Goal: Task Accomplishment & Management: Manage account settings

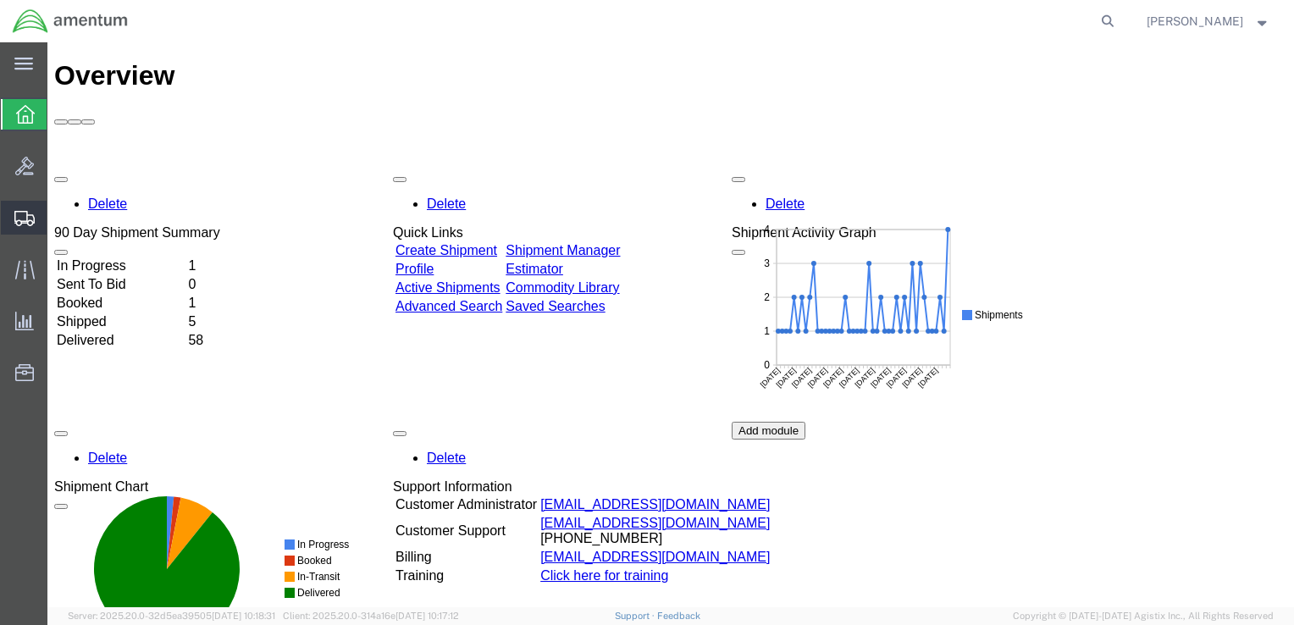
click at [0, 0] on span "Shipment Manager" at bounding box center [0, 0] width 0 height 0
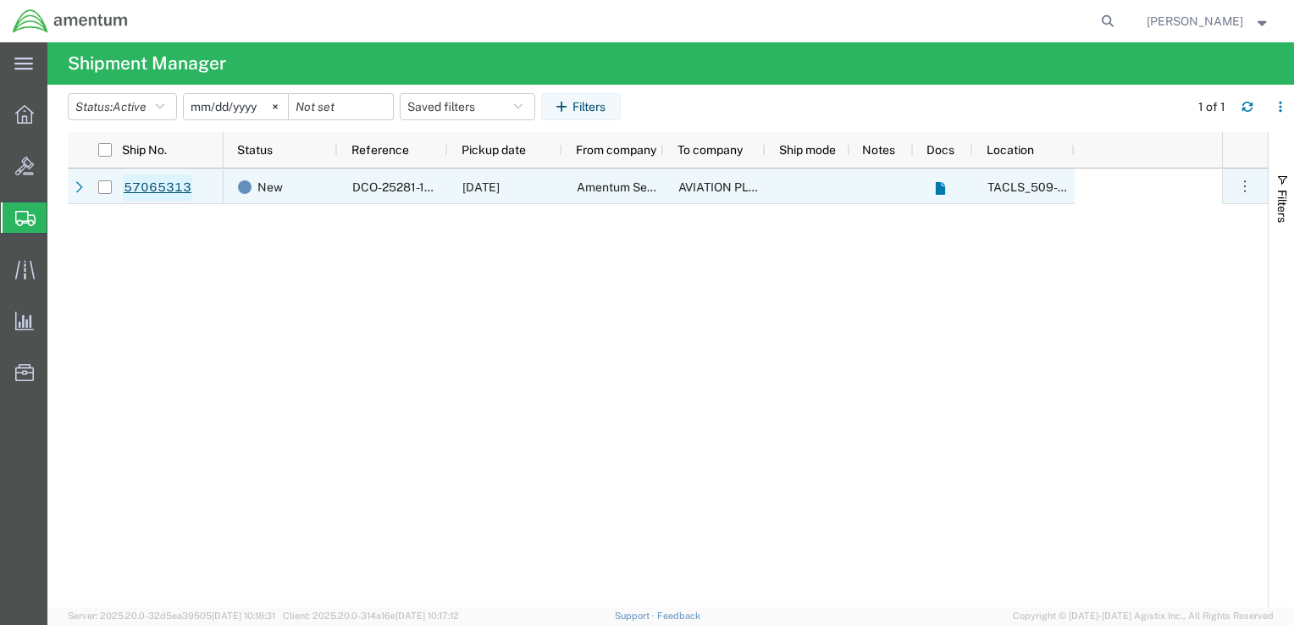
click at [152, 186] on link "57065313" at bounding box center [157, 187] width 69 height 27
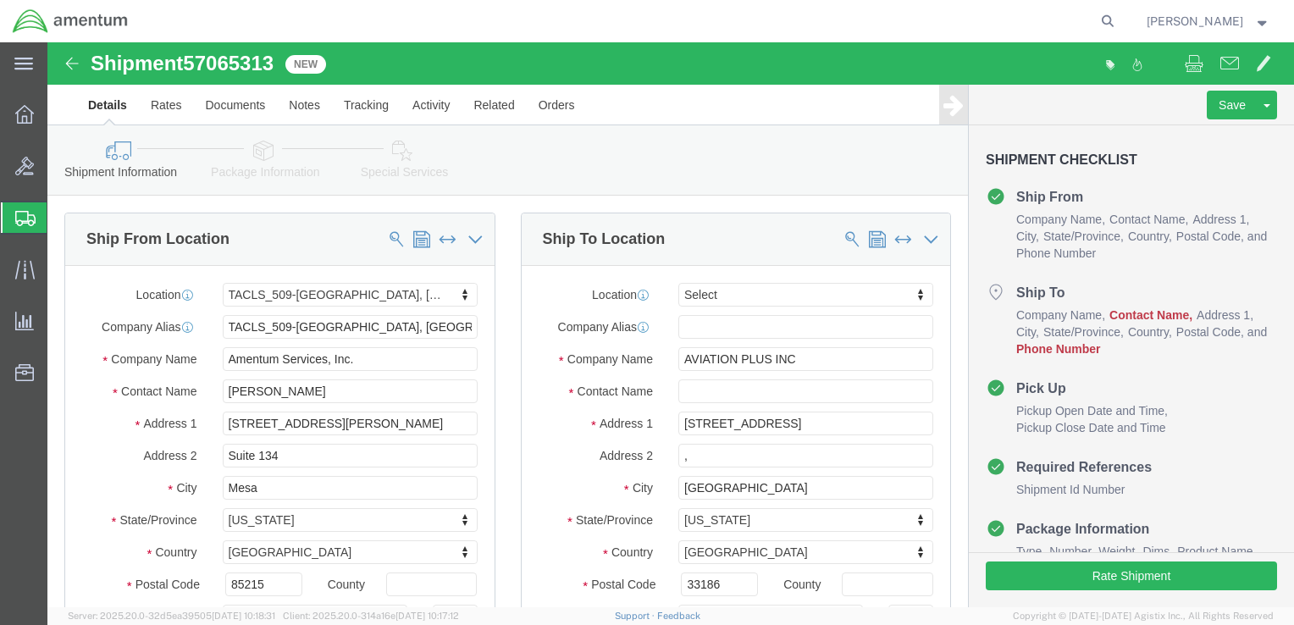
select select "42689"
select select
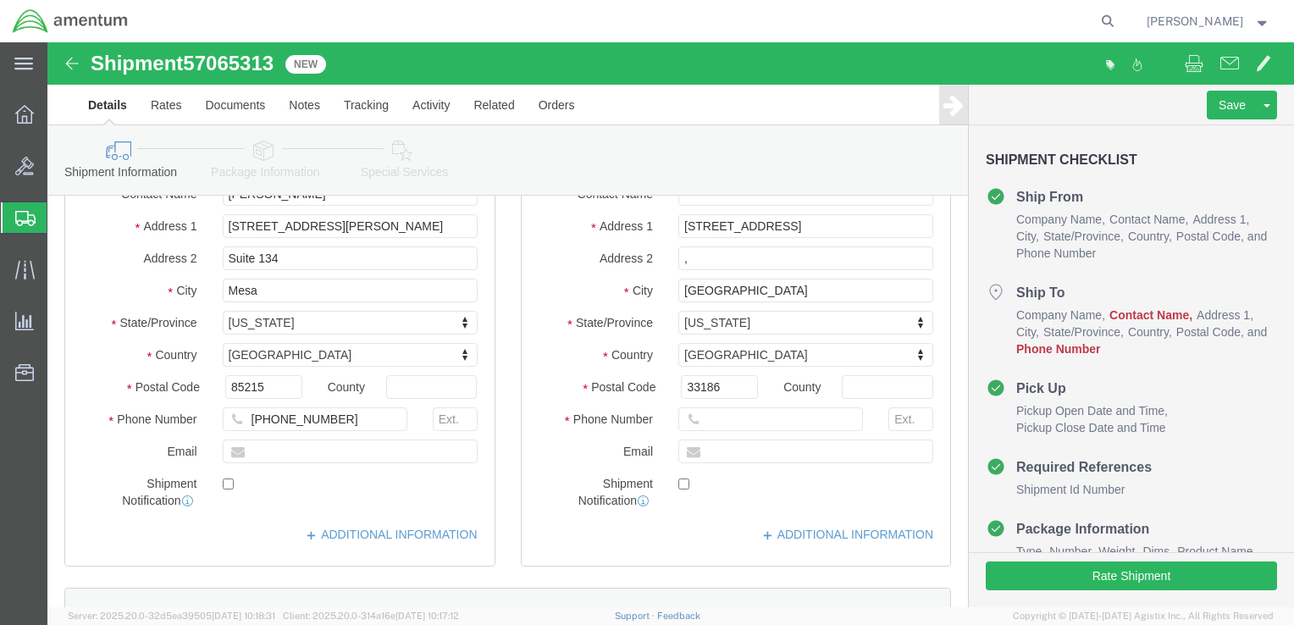
scroll to position [169, 0]
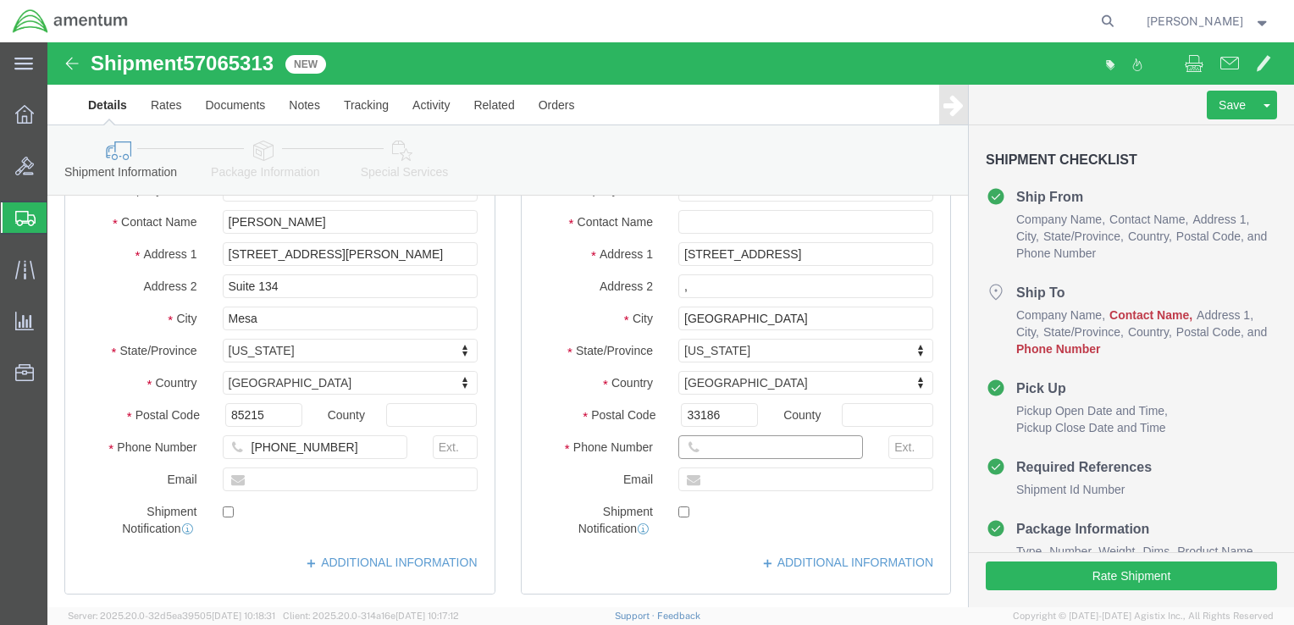
paste input "[PHONE_NUMBER]"
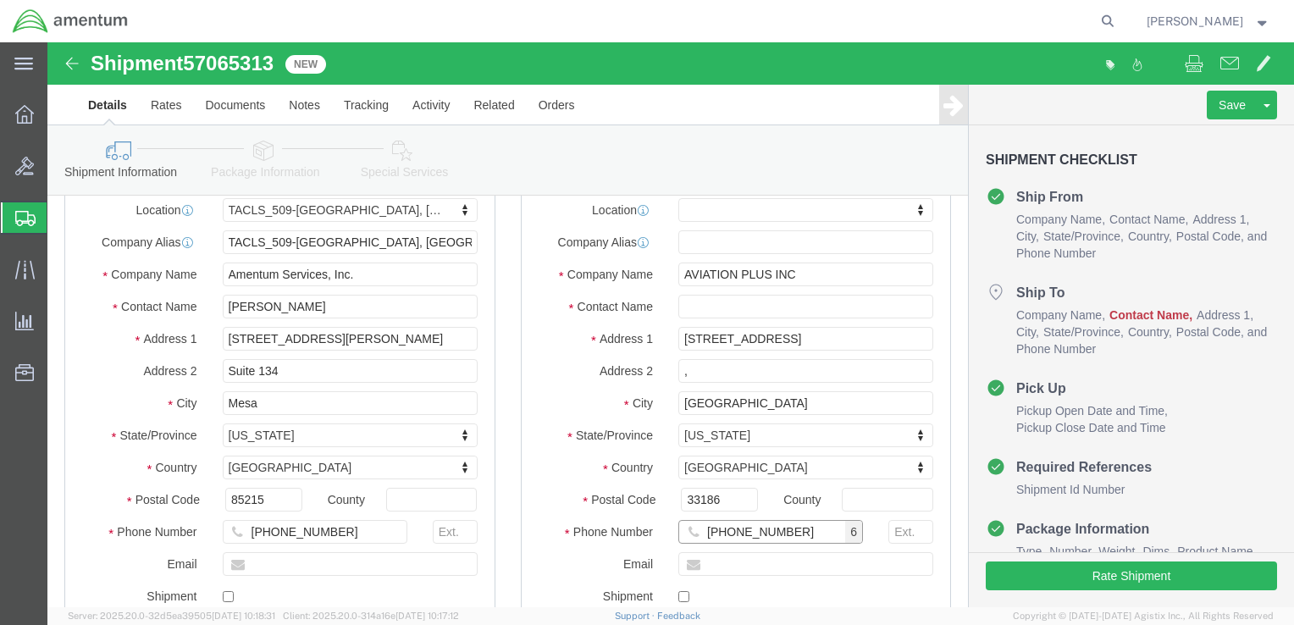
click input "[PHONE_NUMBER]"
click input "305) 256-1626"
type input "[PHONE_NUMBER]"
click input "text"
type input "a"
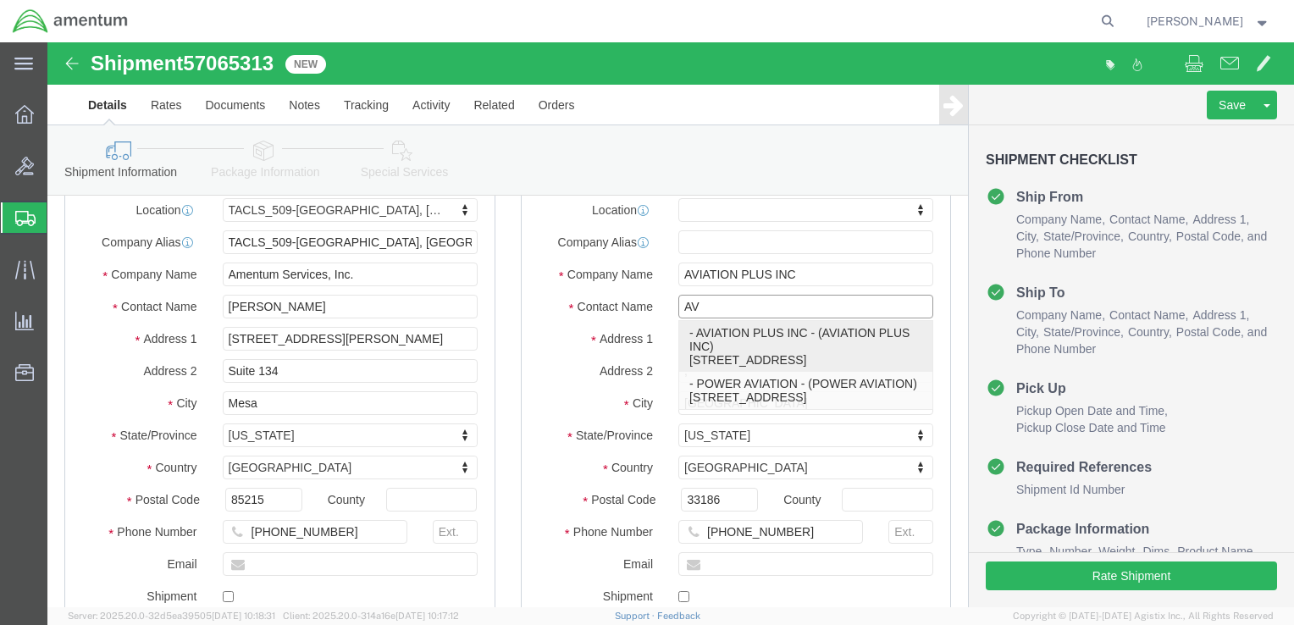
type input "A"
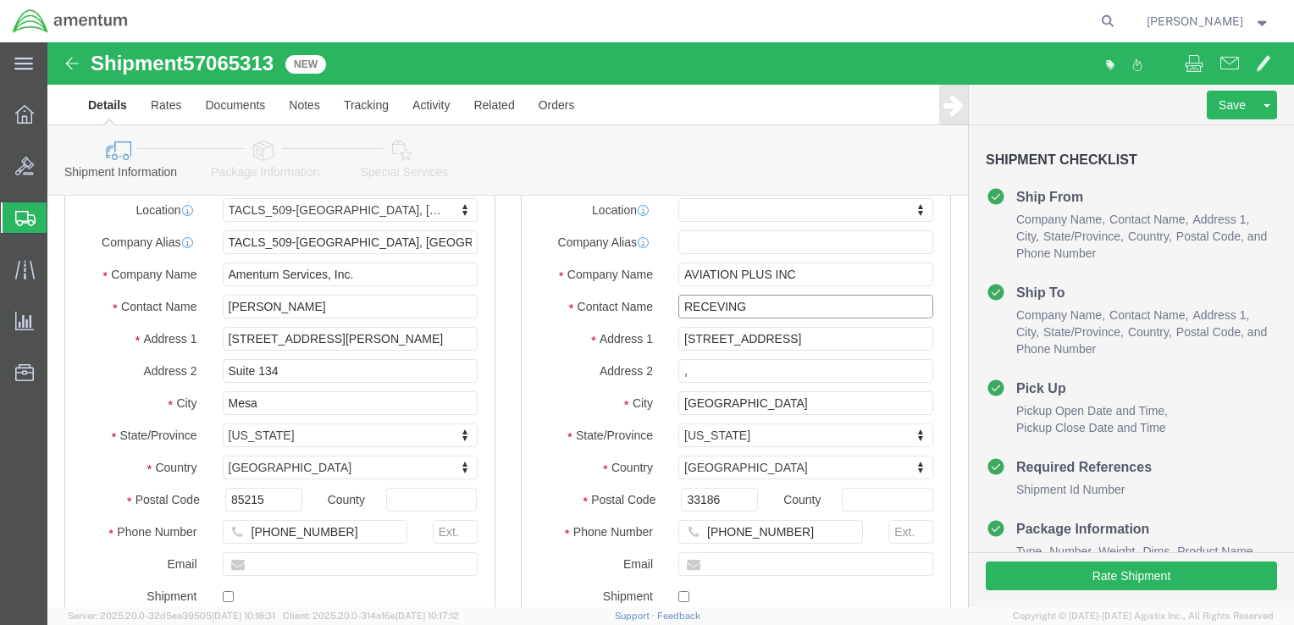
click input "RECEVING"
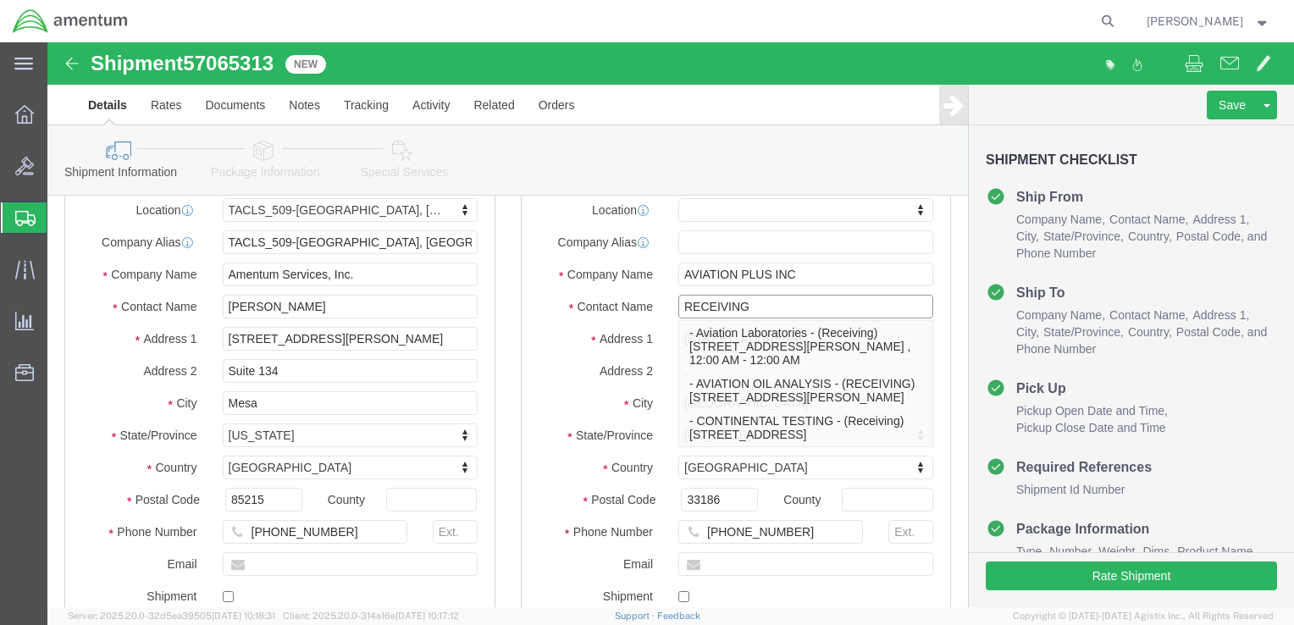
click input "RECEIVING"
type input "RECEIVING"
click input "text"
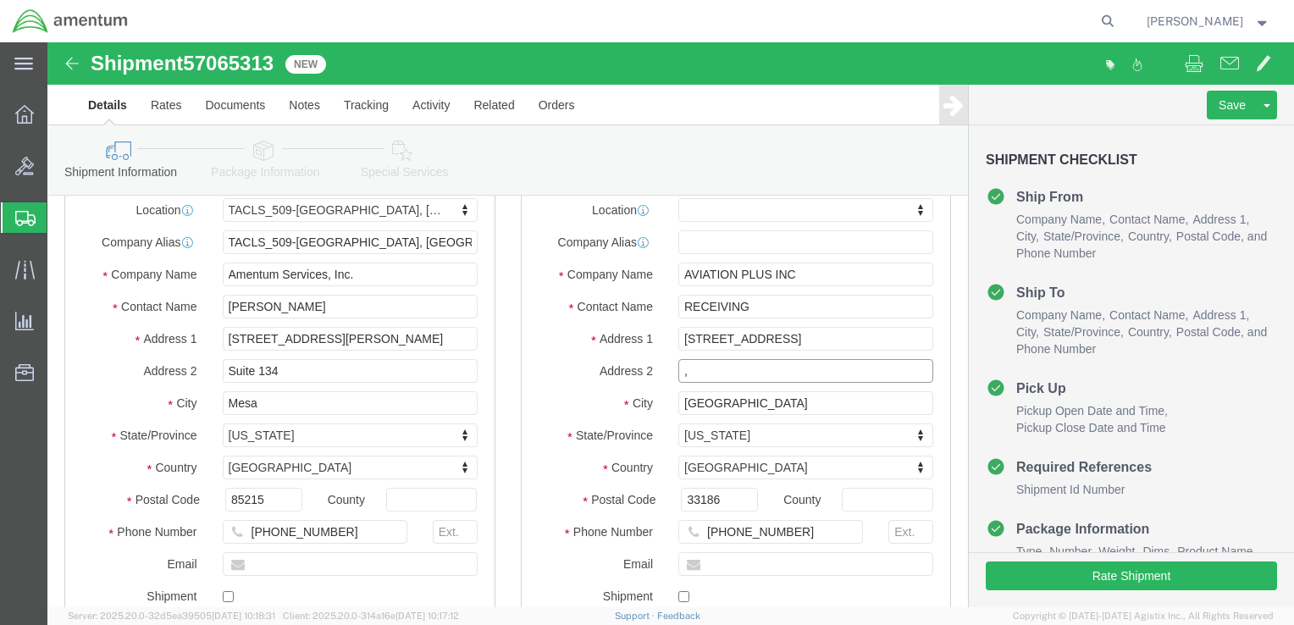
click input ","
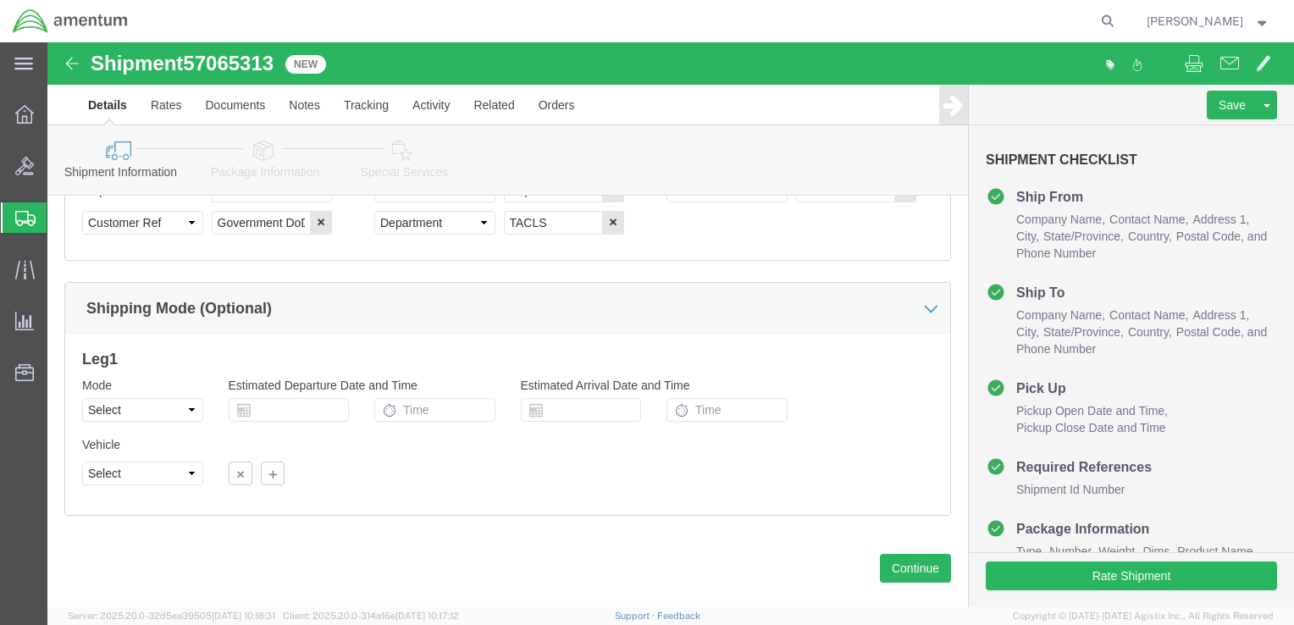
scroll to position [968, 0]
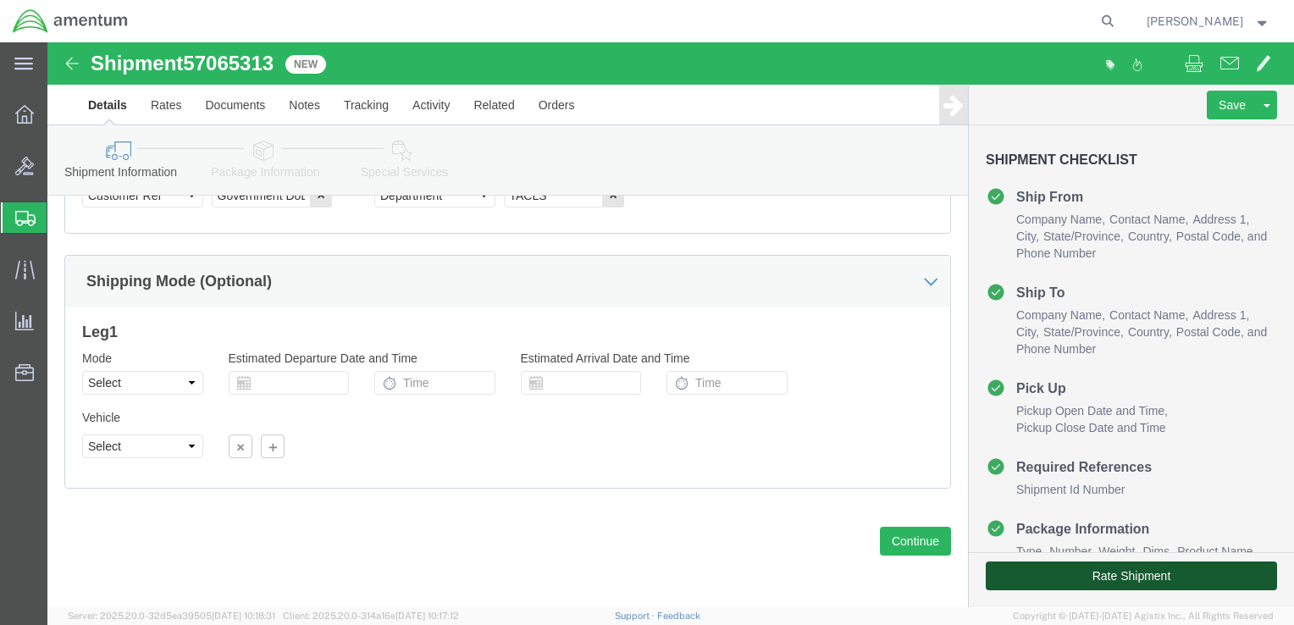
click button "Rate Shipment"
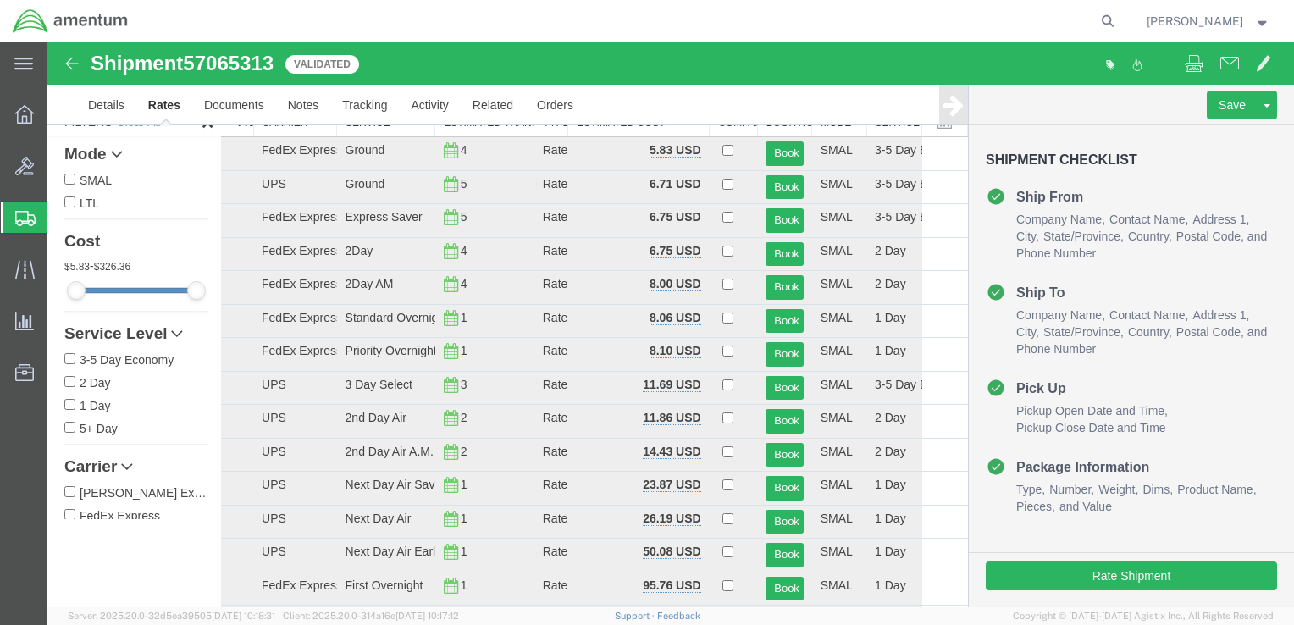
scroll to position [63, 0]
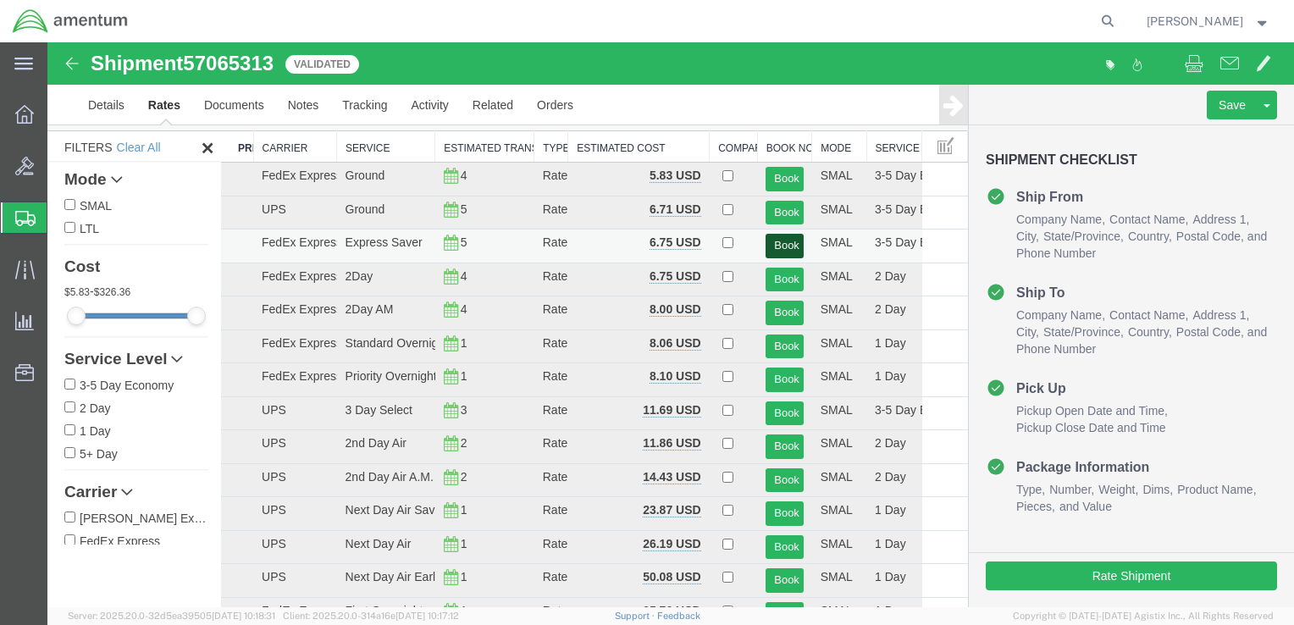
click at [779, 239] on button "Book" at bounding box center [784, 246] width 37 height 25
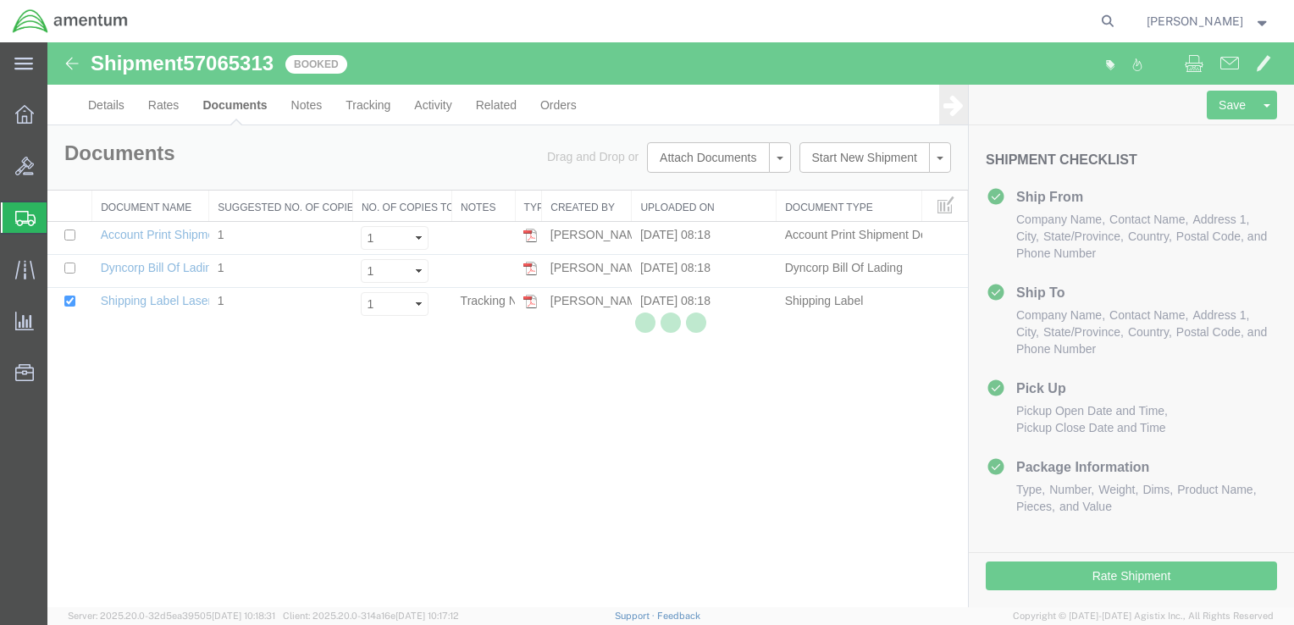
scroll to position [0, 0]
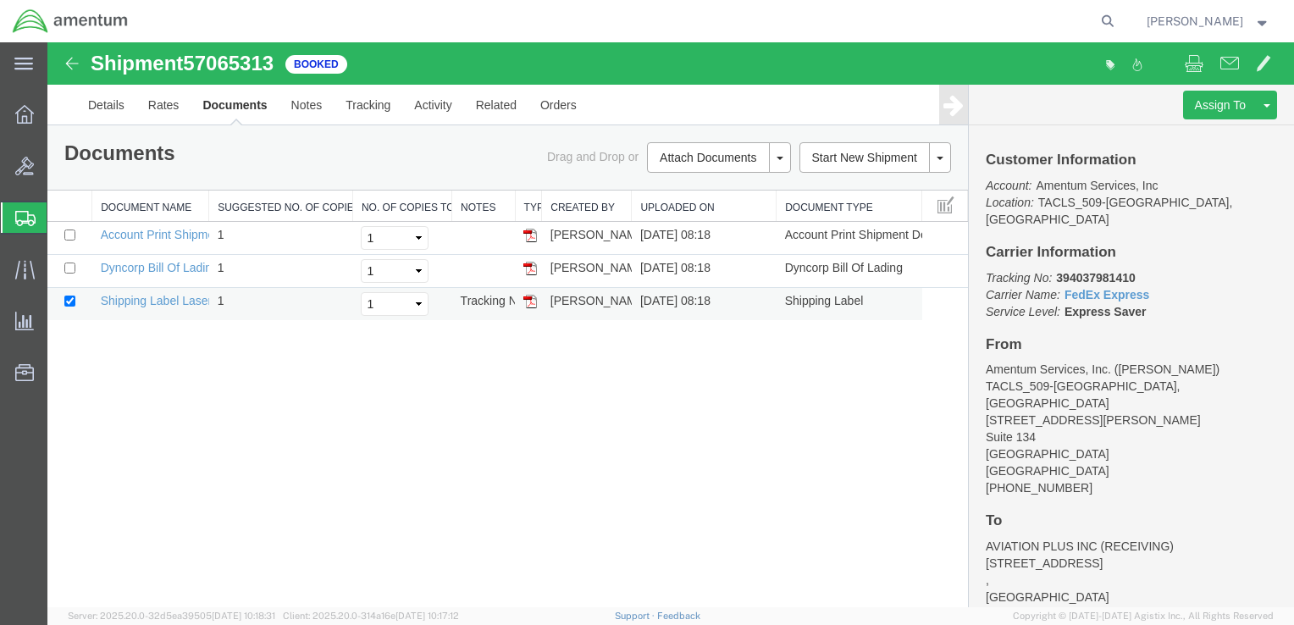
click at [533, 300] on img at bounding box center [530, 302] width 14 height 14
click at [105, 103] on link "Details" at bounding box center [106, 105] width 60 height 41
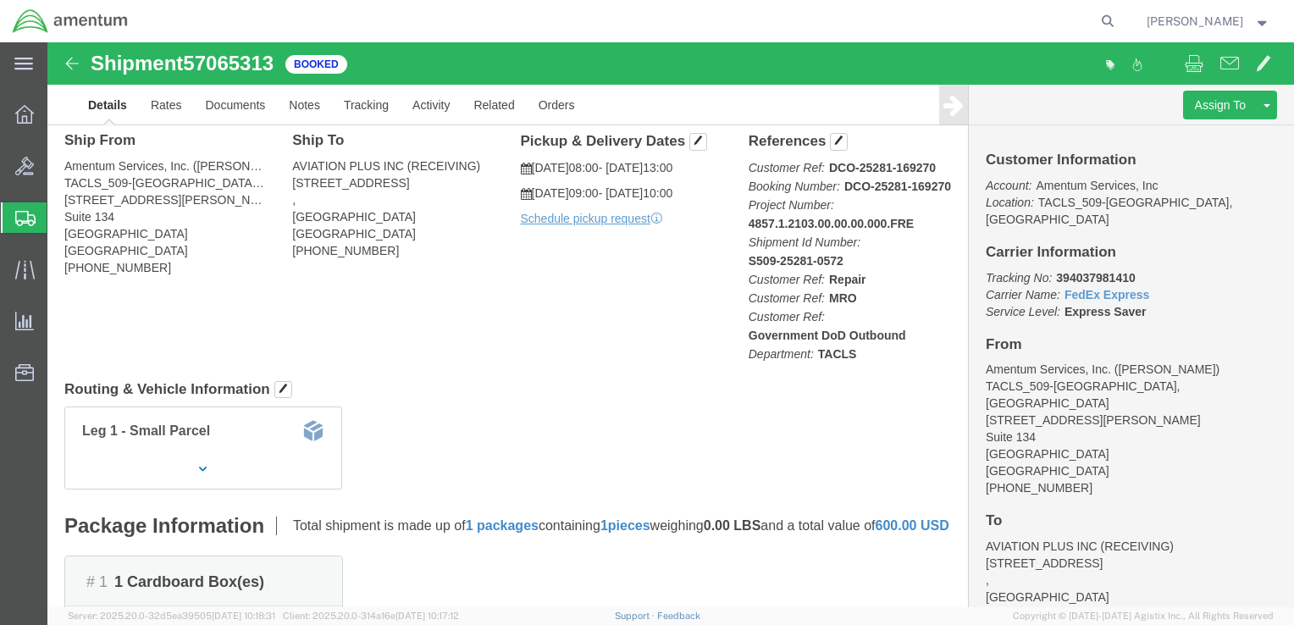
scroll to position [85, 0]
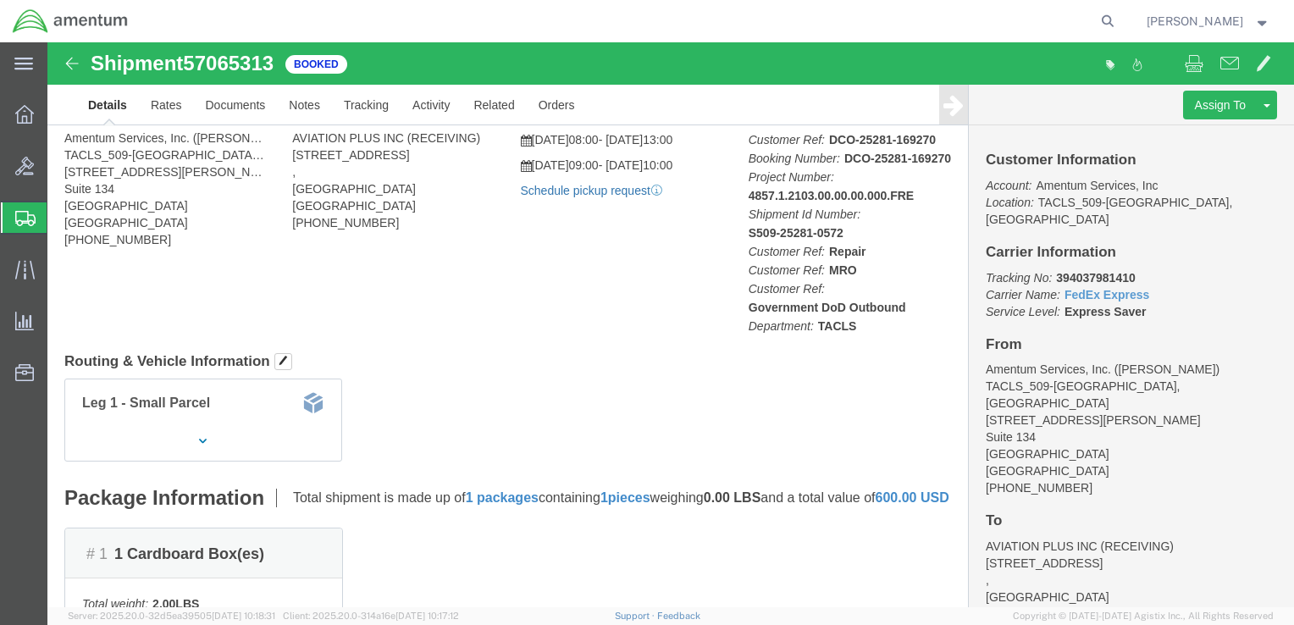
click link "Schedule pickup request"
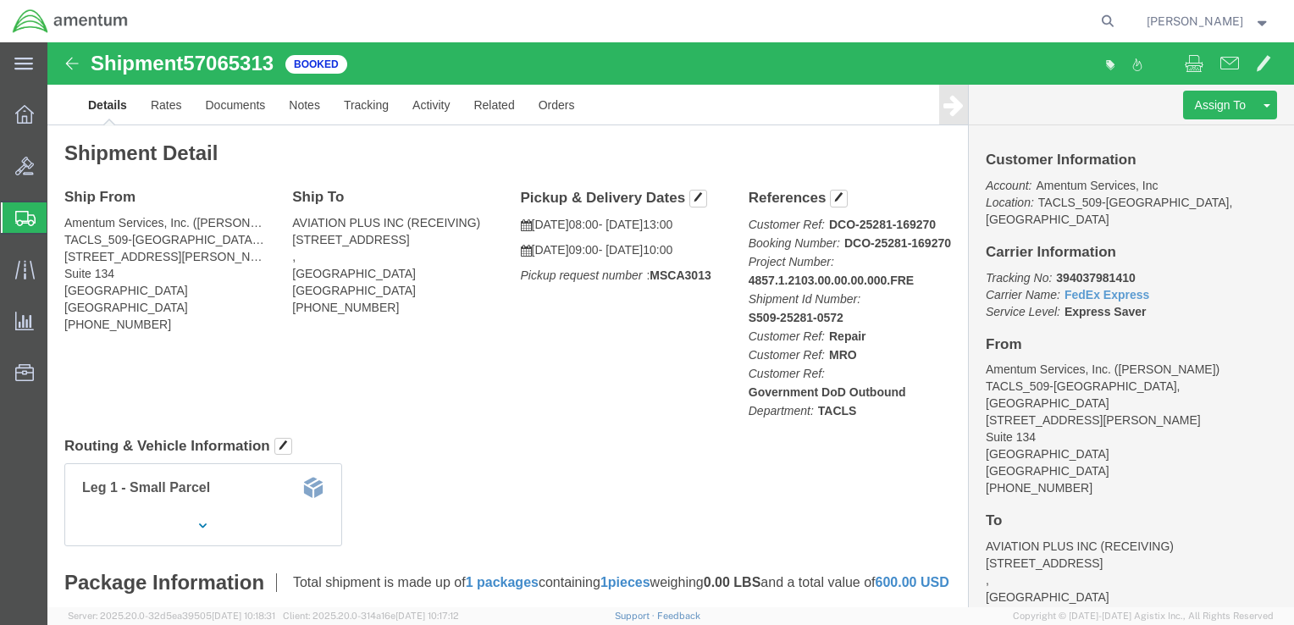
click at [1257, 18] on strong "button" at bounding box center [1262, 21] width 15 height 6
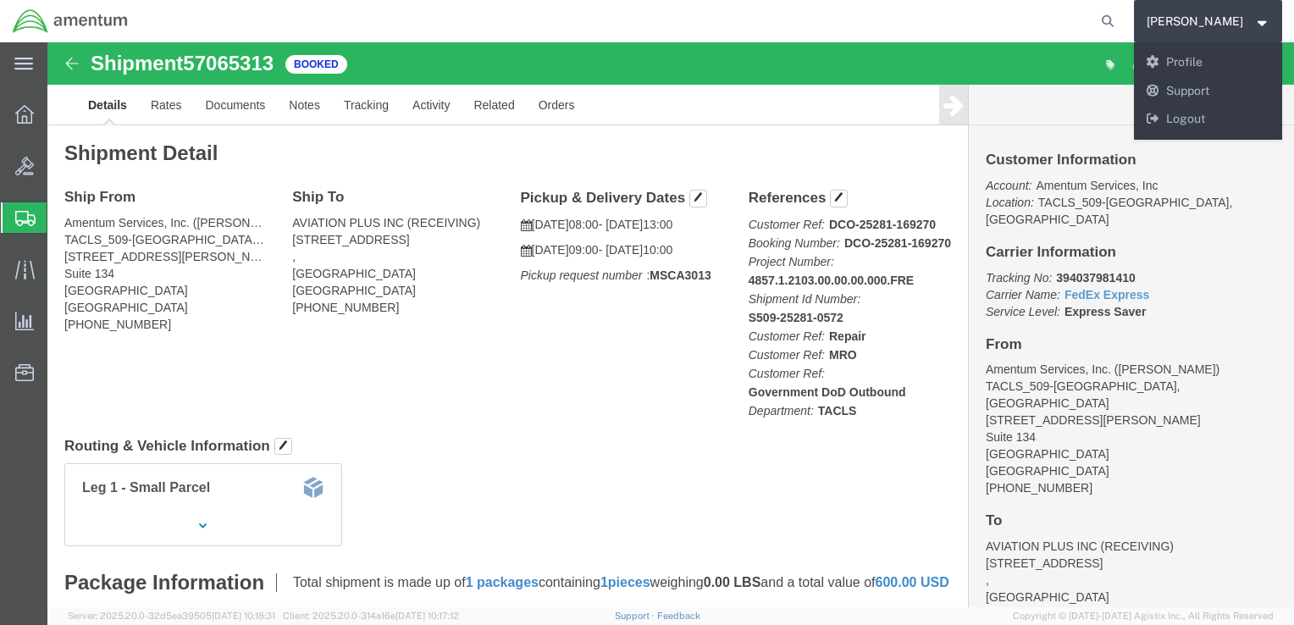
click at [955, 27] on agx-global-search at bounding box center [851, 21] width 542 height 42
